Goal: Obtain resource: Download file/media

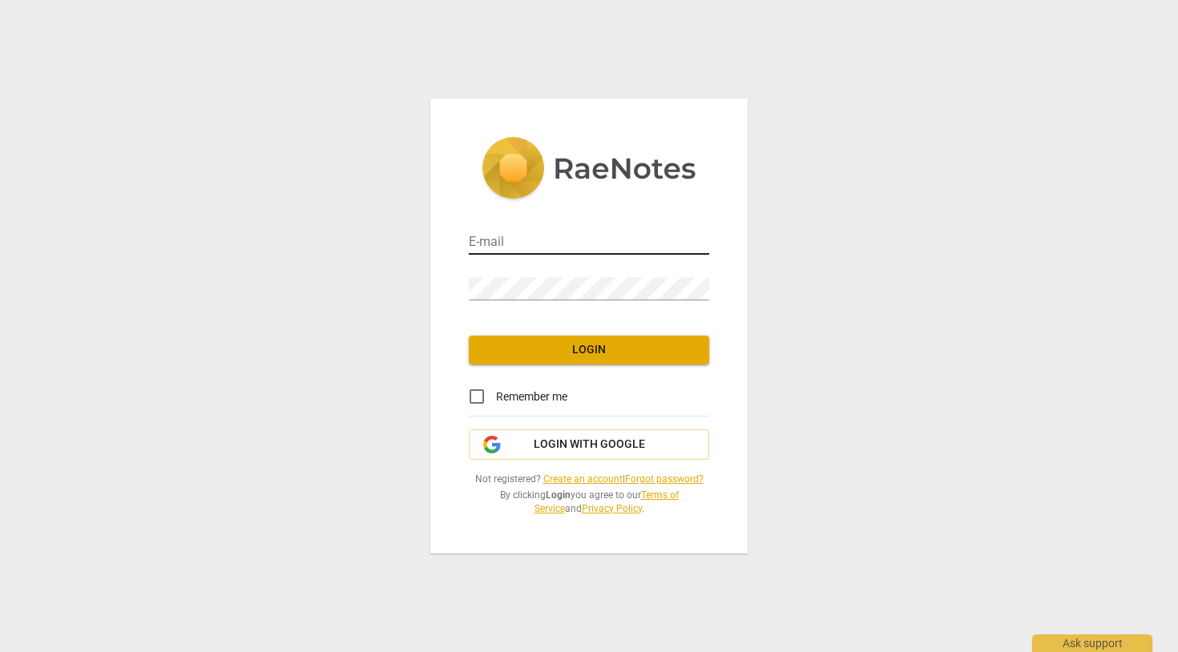
type input "[EMAIL_ADDRESS][PERSON_NAME][DOMAIN_NAME]"
click at [536, 248] on input "[EMAIL_ADDRESS][PERSON_NAME][DOMAIN_NAME]" at bounding box center [589, 243] width 240 height 23
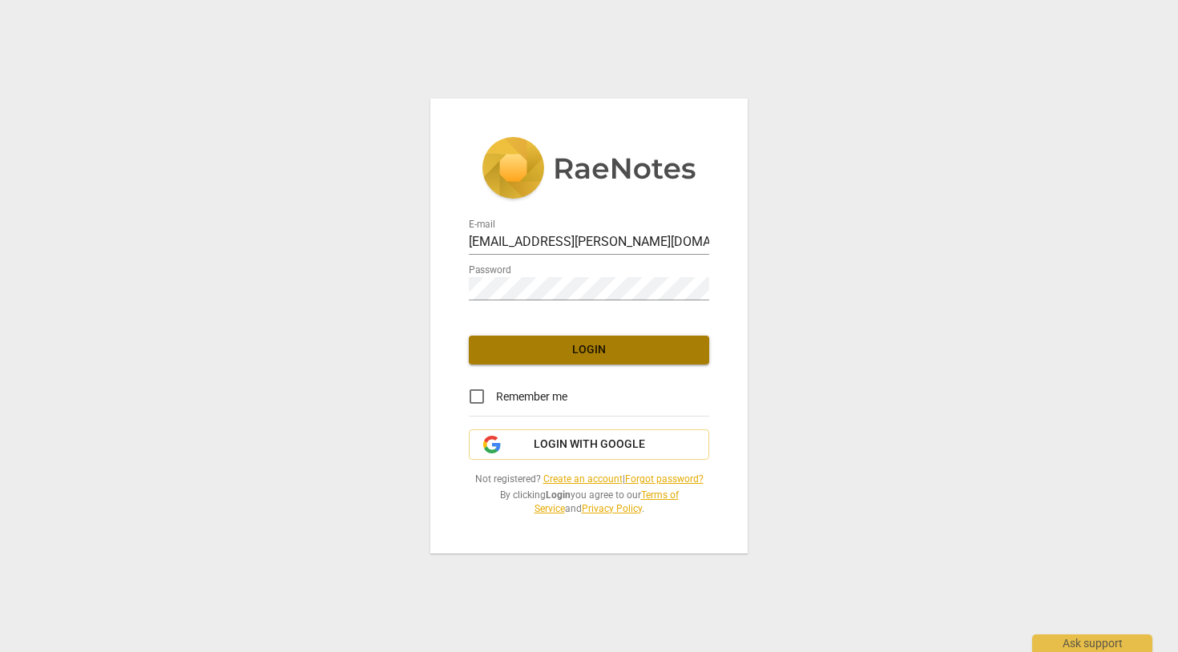
click at [589, 347] on span "Login" at bounding box center [588, 350] width 215 height 16
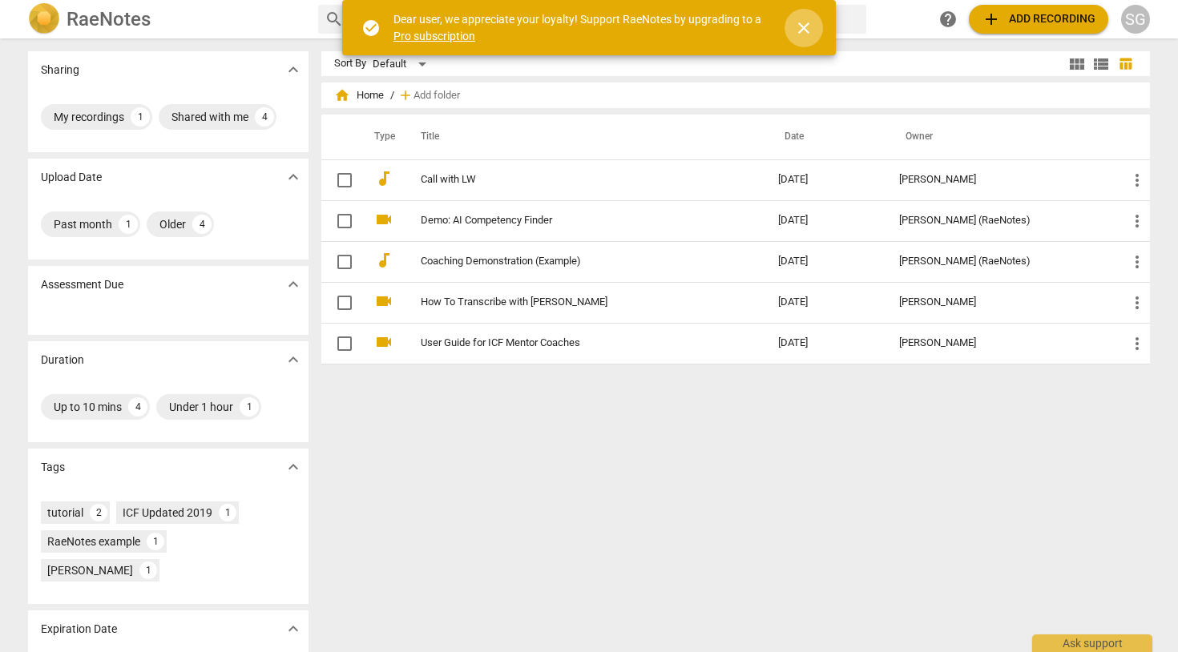
click at [808, 30] on span "close" at bounding box center [803, 27] width 19 height 19
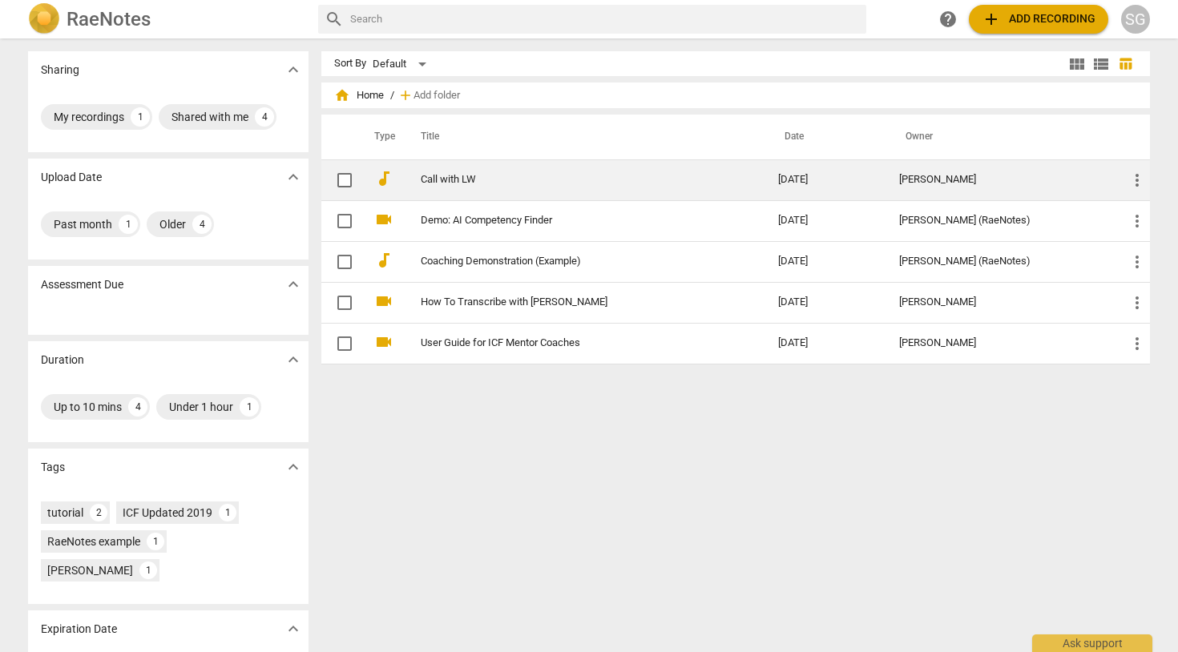
click at [449, 180] on link "Call with LW" at bounding box center [571, 180] width 300 height 12
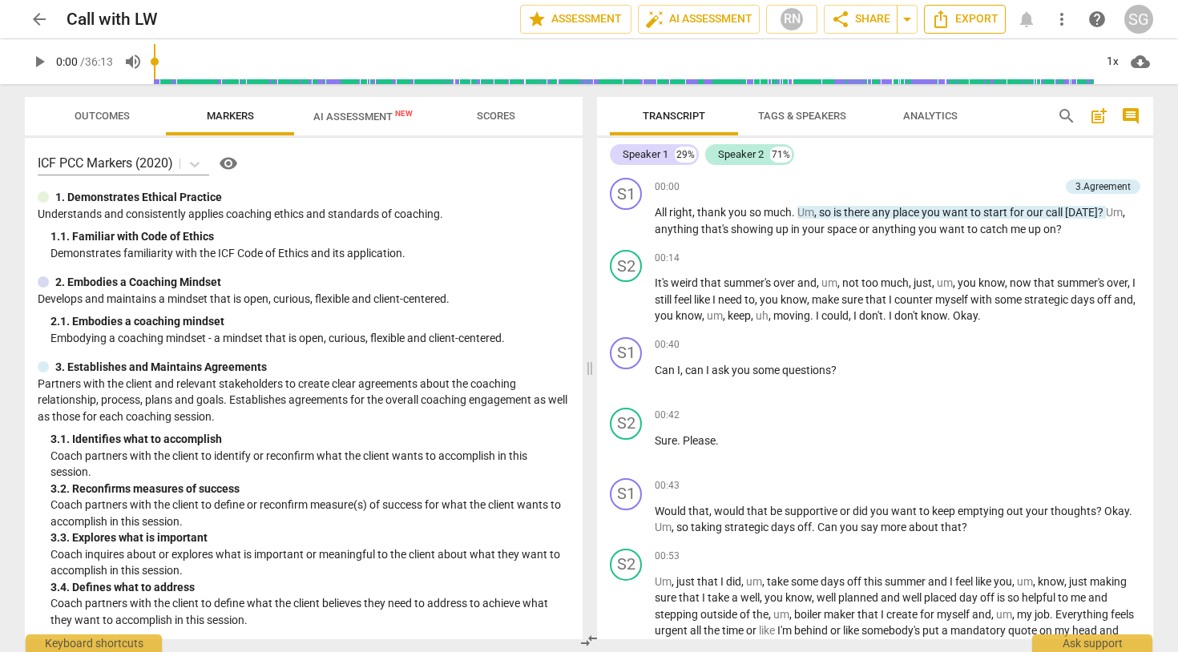
click at [946, 20] on icon "Export" at bounding box center [940, 19] width 13 height 18
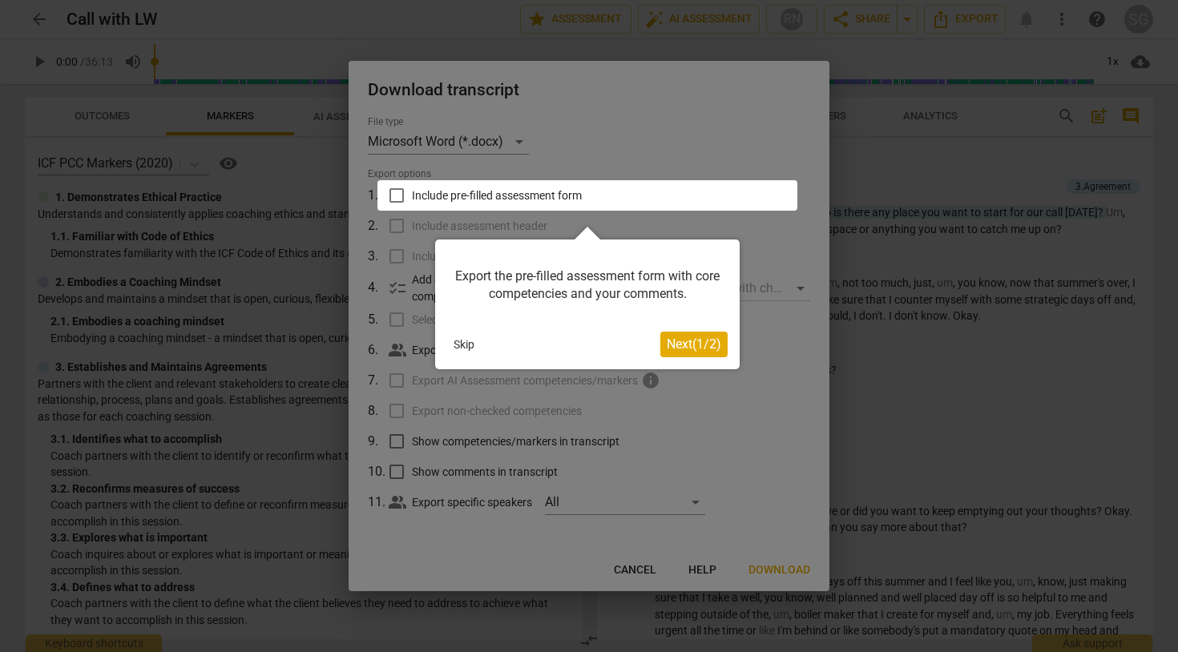
click at [463, 344] on button "Skip" at bounding box center [464, 344] width 34 height 24
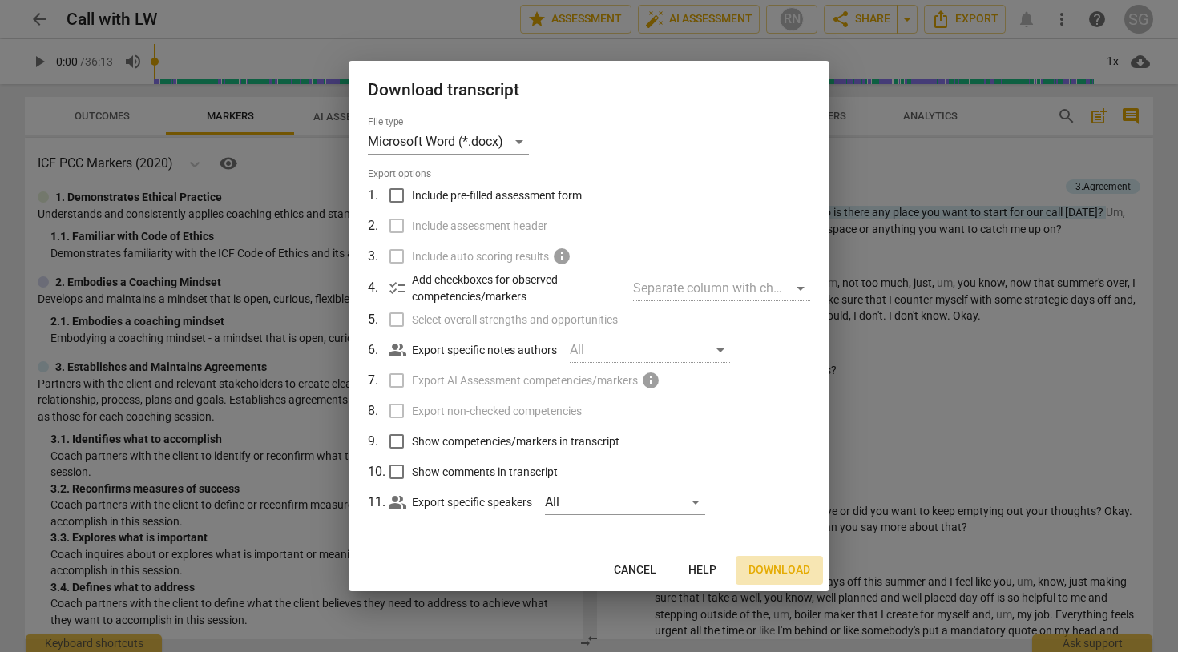
click at [783, 569] on span "Download" at bounding box center [779, 570] width 62 height 16
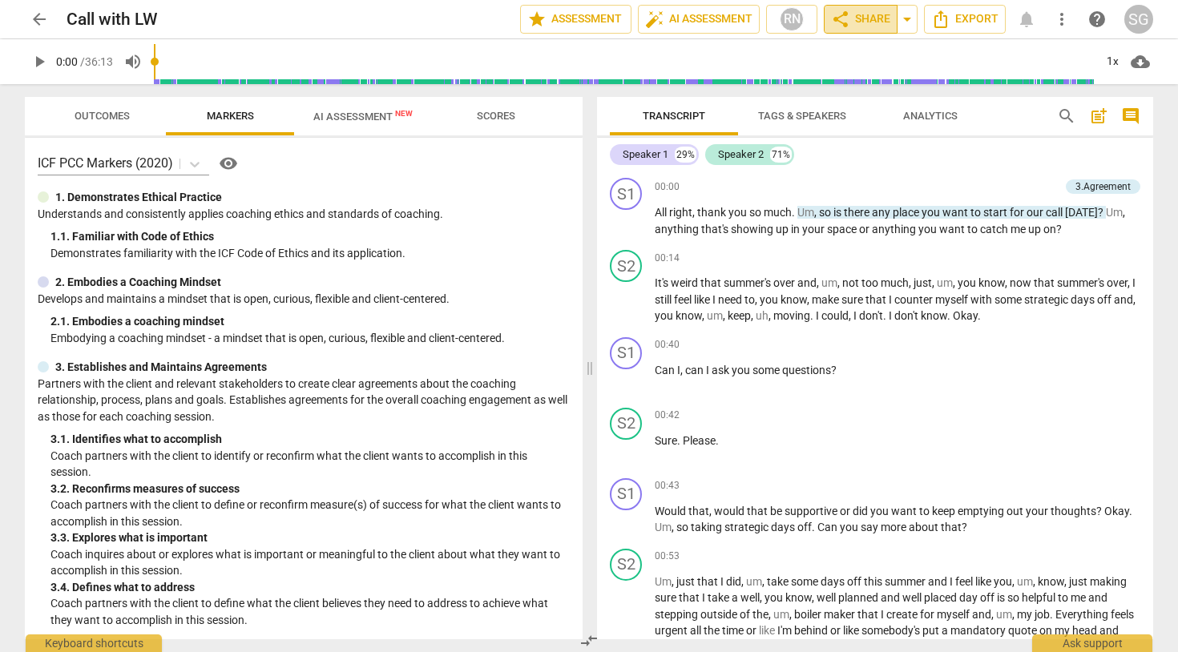
click at [852, 20] on span "share Share" at bounding box center [860, 19] width 59 height 19
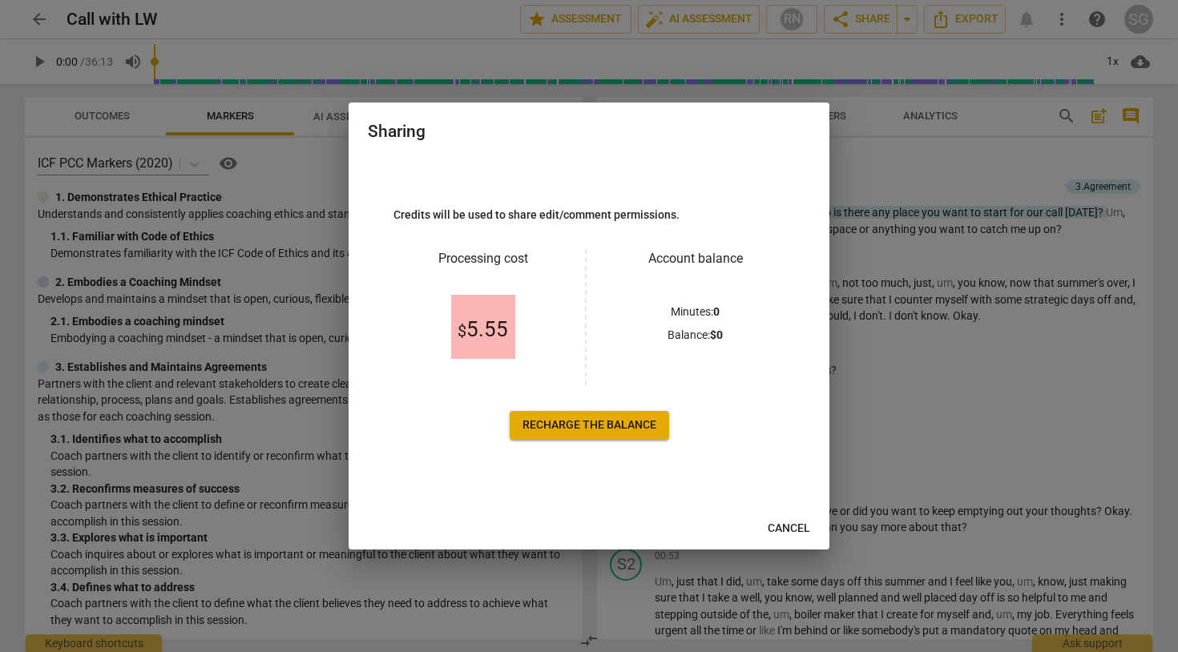
click at [788, 526] on span "Cancel" at bounding box center [788, 529] width 42 height 16
